Goal: Entertainment & Leisure: Consume media (video, audio)

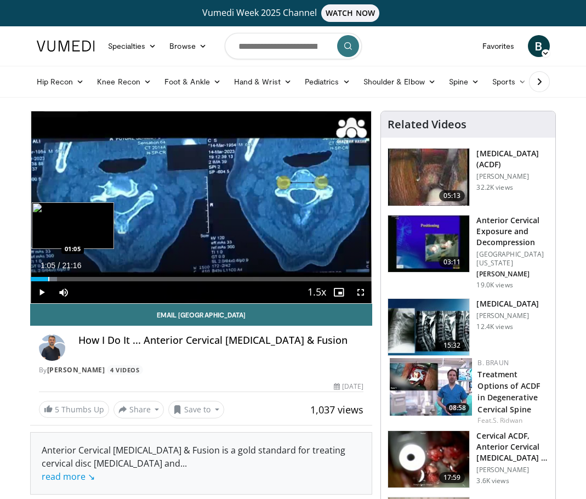
click at [48, 280] on div "Progress Bar" at bounding box center [48, 279] width 1 height 4
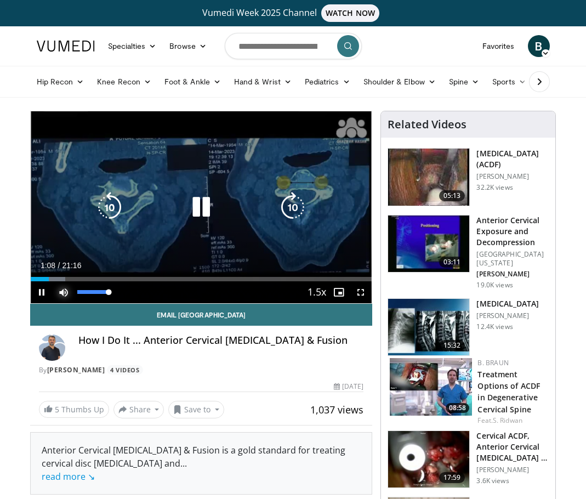
click at [60, 281] on span "Video Player" at bounding box center [64, 292] width 22 height 22
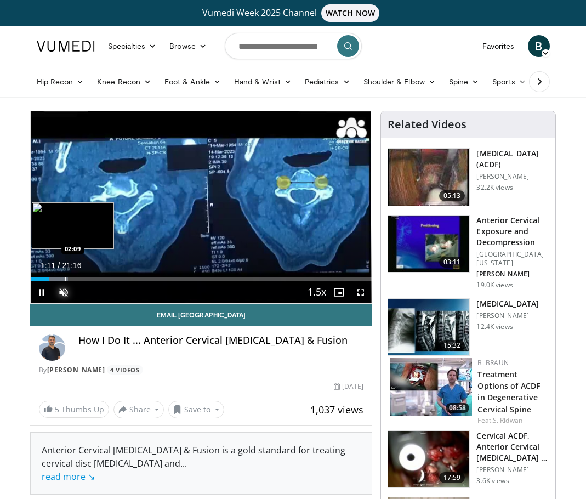
click at [65, 279] on div "Progress Bar" at bounding box center [65, 279] width 1 height 4
click at [75, 280] on div "Progress Bar" at bounding box center [75, 279] width 1 height 4
click at [84, 280] on div "Progress Bar" at bounding box center [84, 279] width 1 height 4
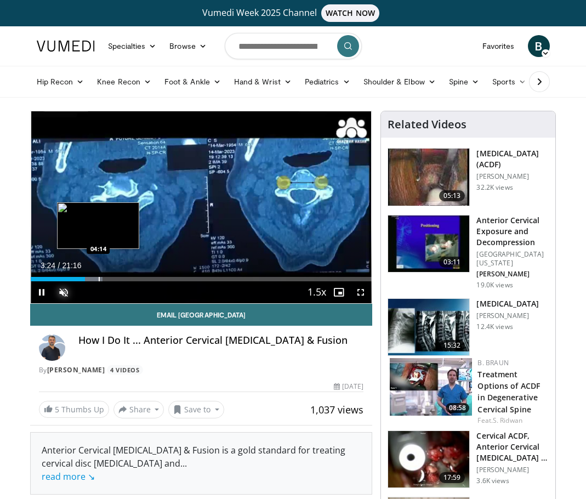
click at [99, 280] on div "Progress Bar" at bounding box center [99, 279] width 1 height 4
click at [110, 279] on div "Progress Bar" at bounding box center [110, 279] width 1 height 4
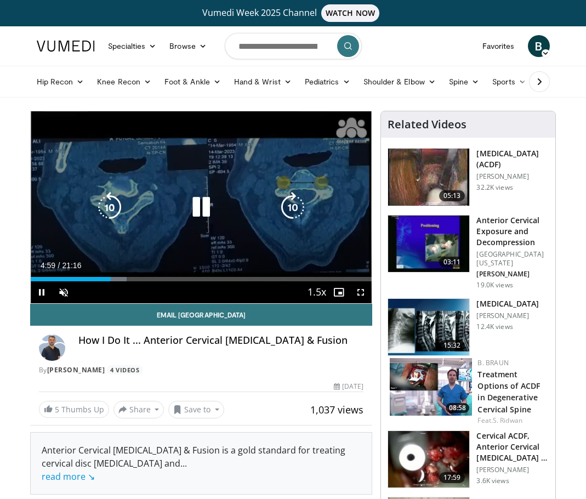
click at [123, 280] on div "10 seconds Tap to unmute" at bounding box center [202, 207] width 342 height 192
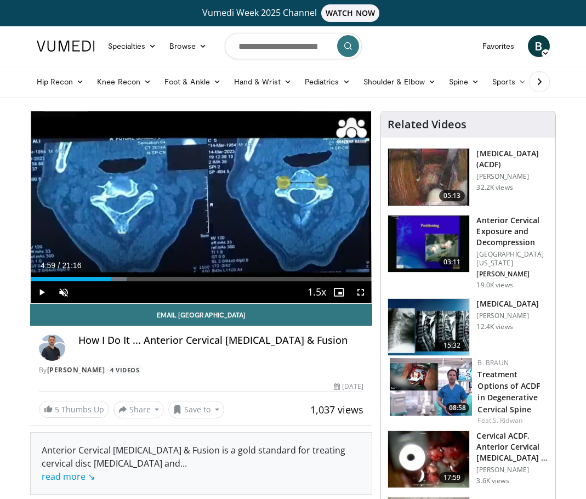
click at [122, 283] on div "Current Time 4:59 / Duration 21:16 Play Skip Backward Skip Forward Unmute 5% Lo…" at bounding box center [202, 292] width 342 height 22
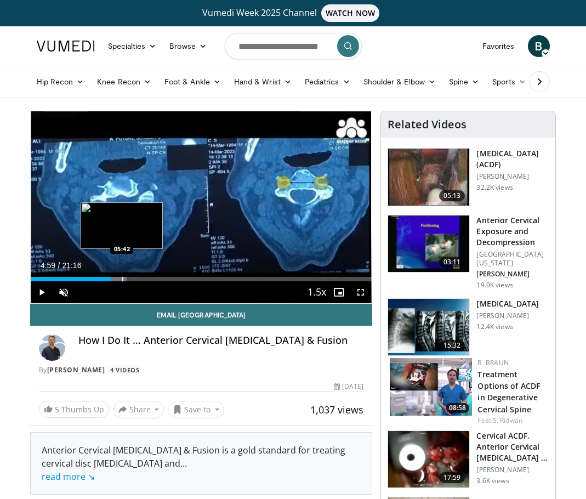
click at [122, 280] on div "Progress Bar" at bounding box center [122, 279] width 1 height 4
click at [133, 281] on div "Progress Bar" at bounding box center [133, 279] width 1 height 4
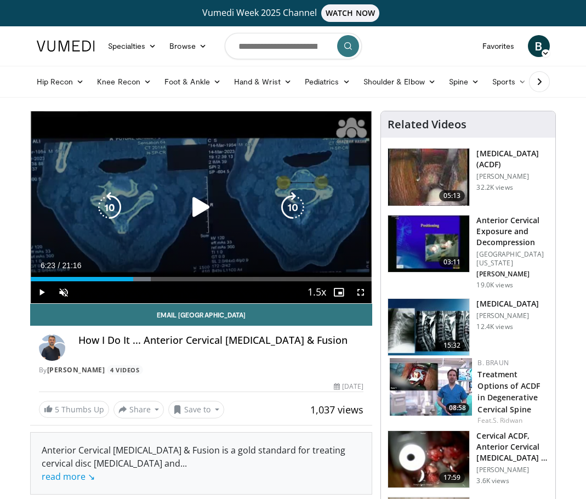
click at [204, 208] on icon "Video Player" at bounding box center [201, 207] width 31 height 31
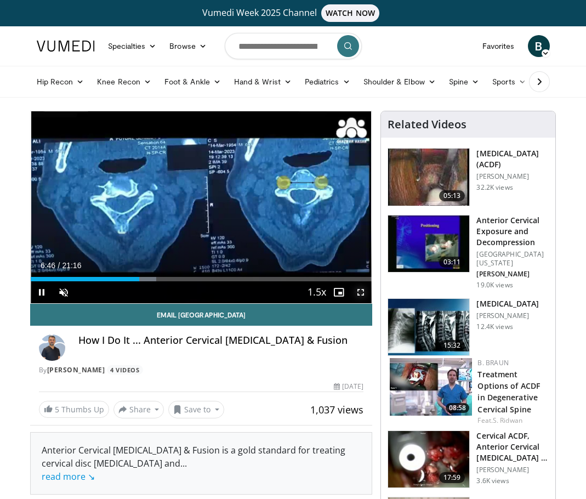
click at [364, 293] on span "Video Player" at bounding box center [361, 292] width 22 height 22
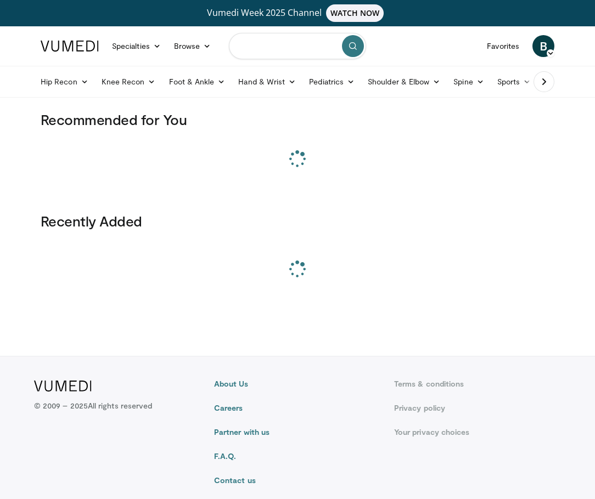
click at [270, 47] on input "Search topics, interventions" at bounding box center [297, 46] width 137 height 26
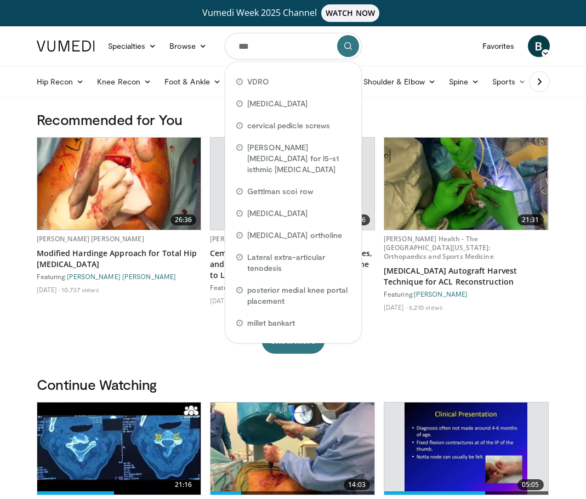
type input "****"
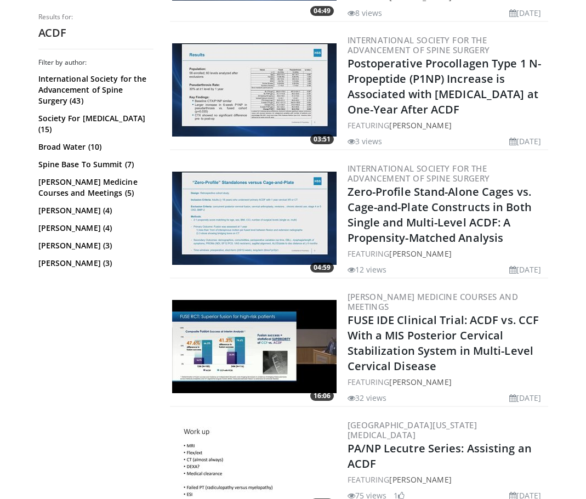
scroll to position [987, 0]
